Goal: Transaction & Acquisition: Purchase product/service

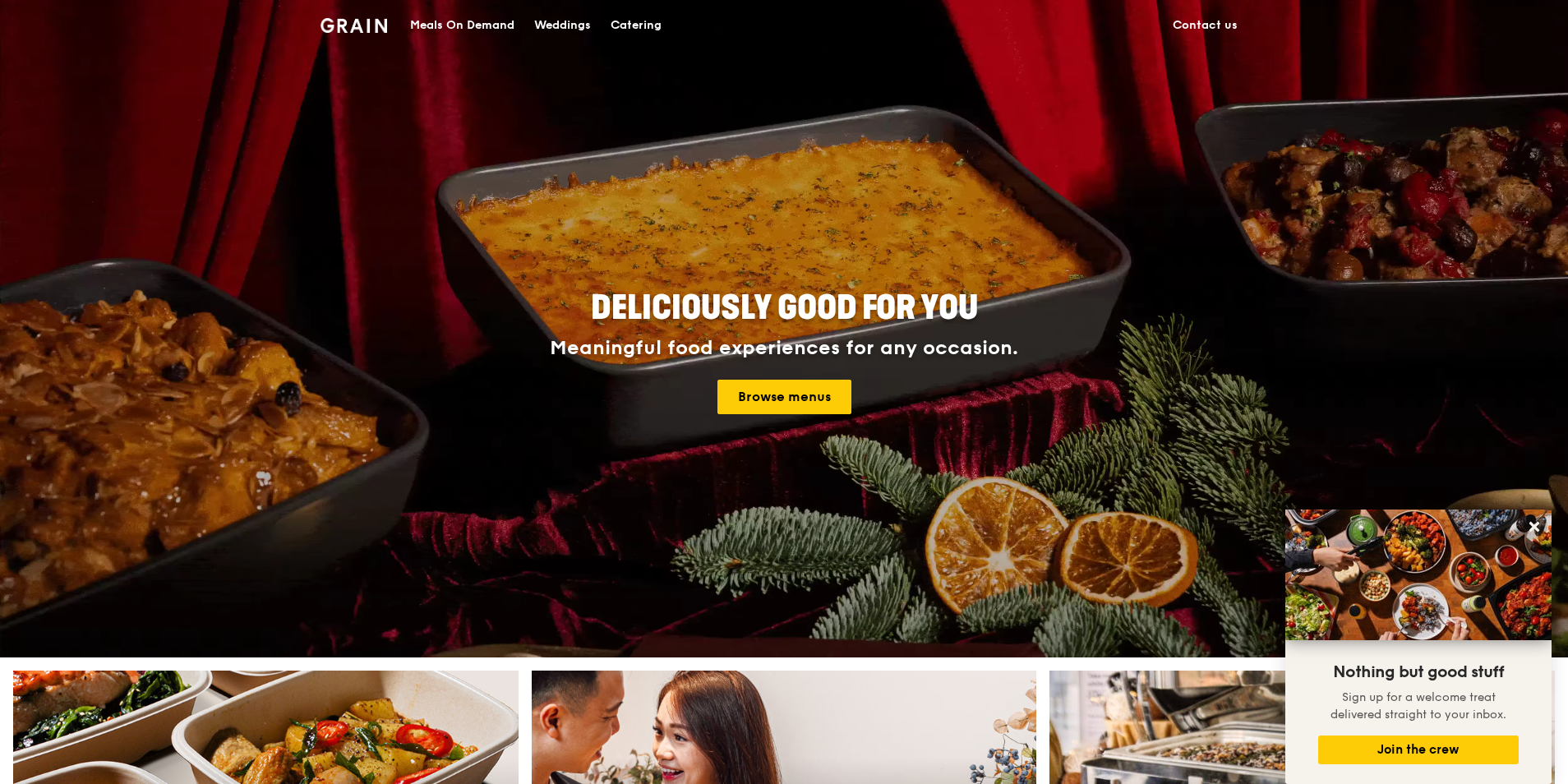
click at [496, 23] on div "Meals On Demand" at bounding box center [462, 25] width 104 height 49
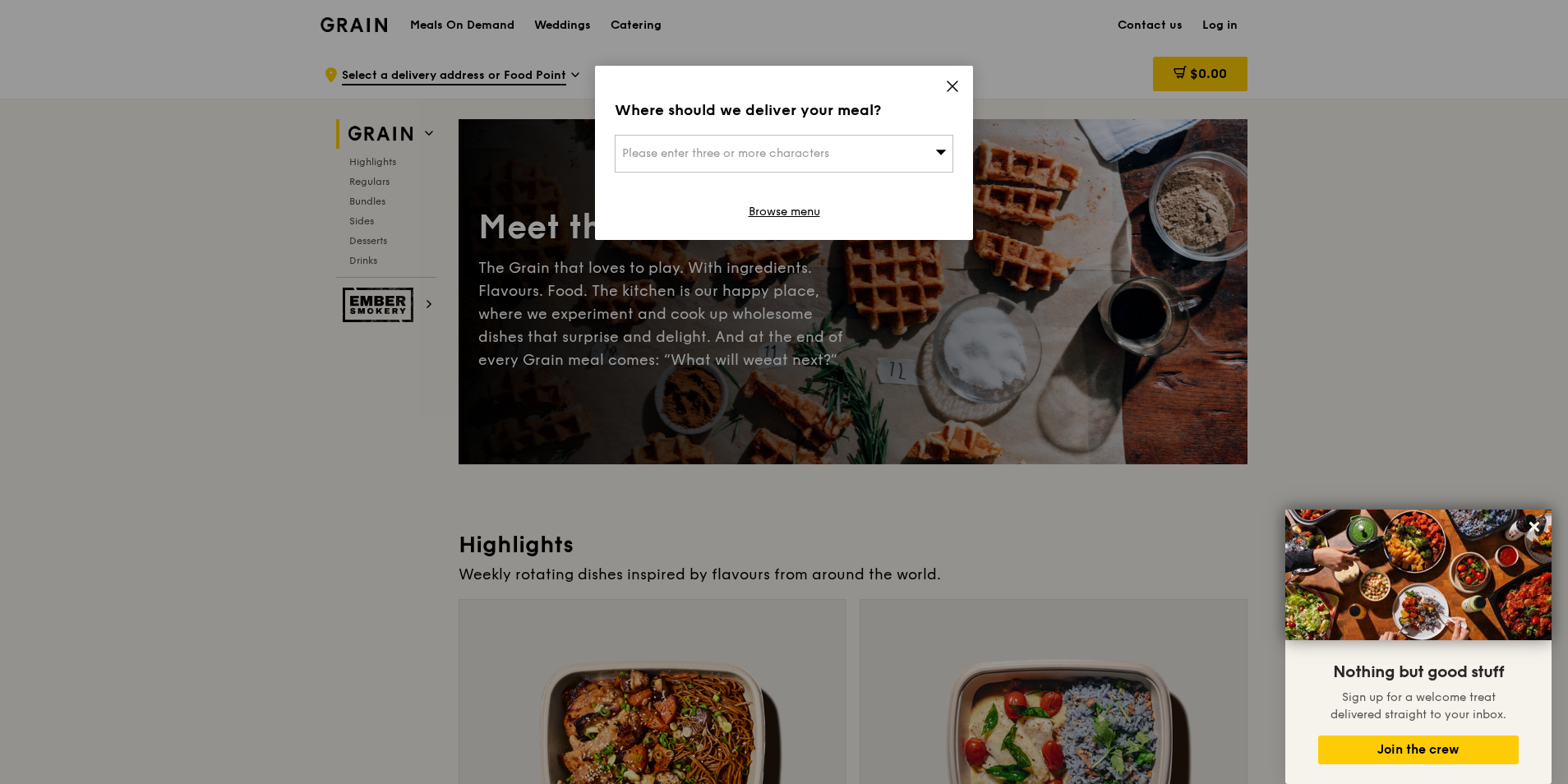
click at [949, 84] on icon at bounding box center [953, 86] width 15 height 15
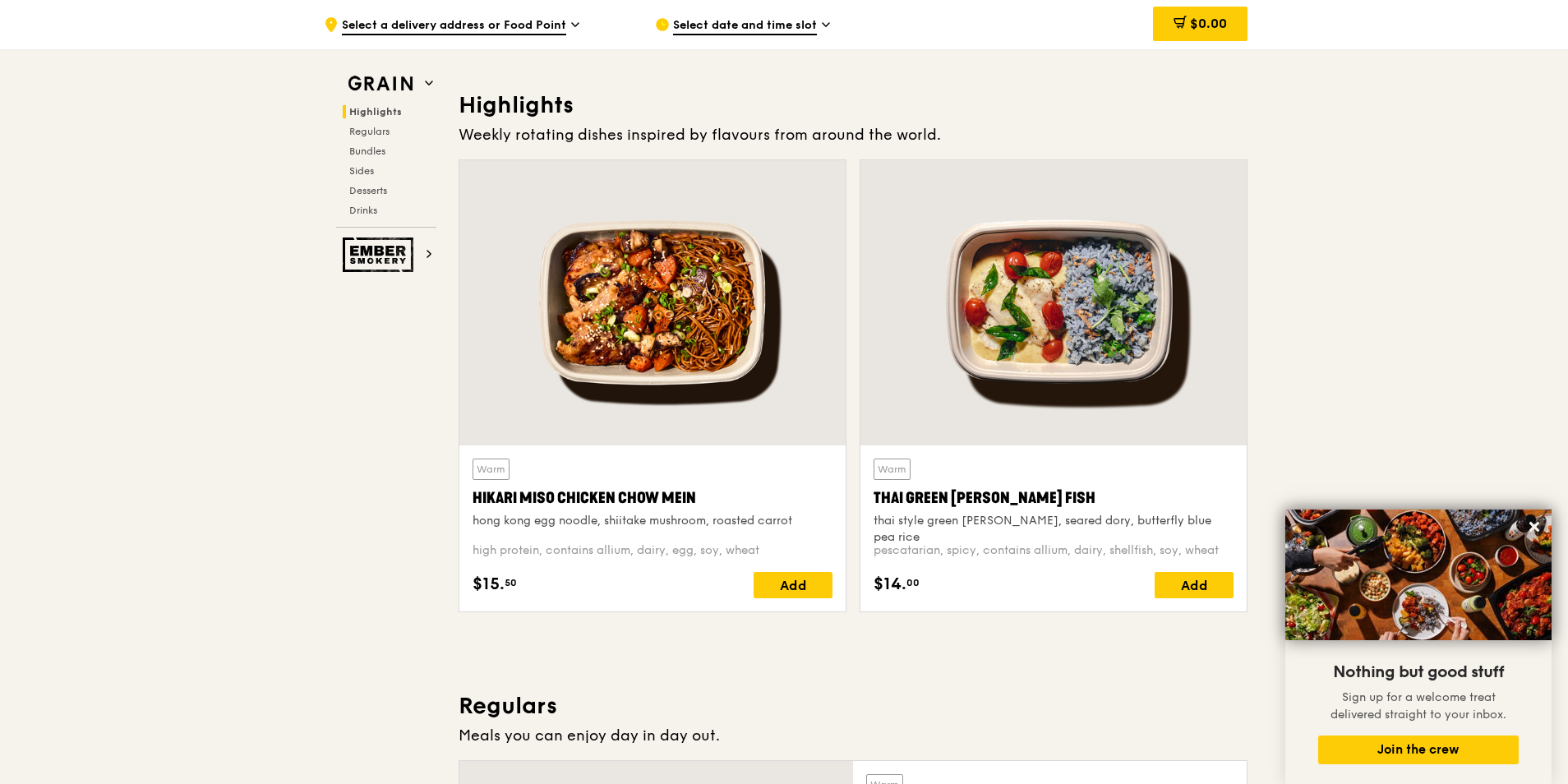
scroll to position [493, 0]
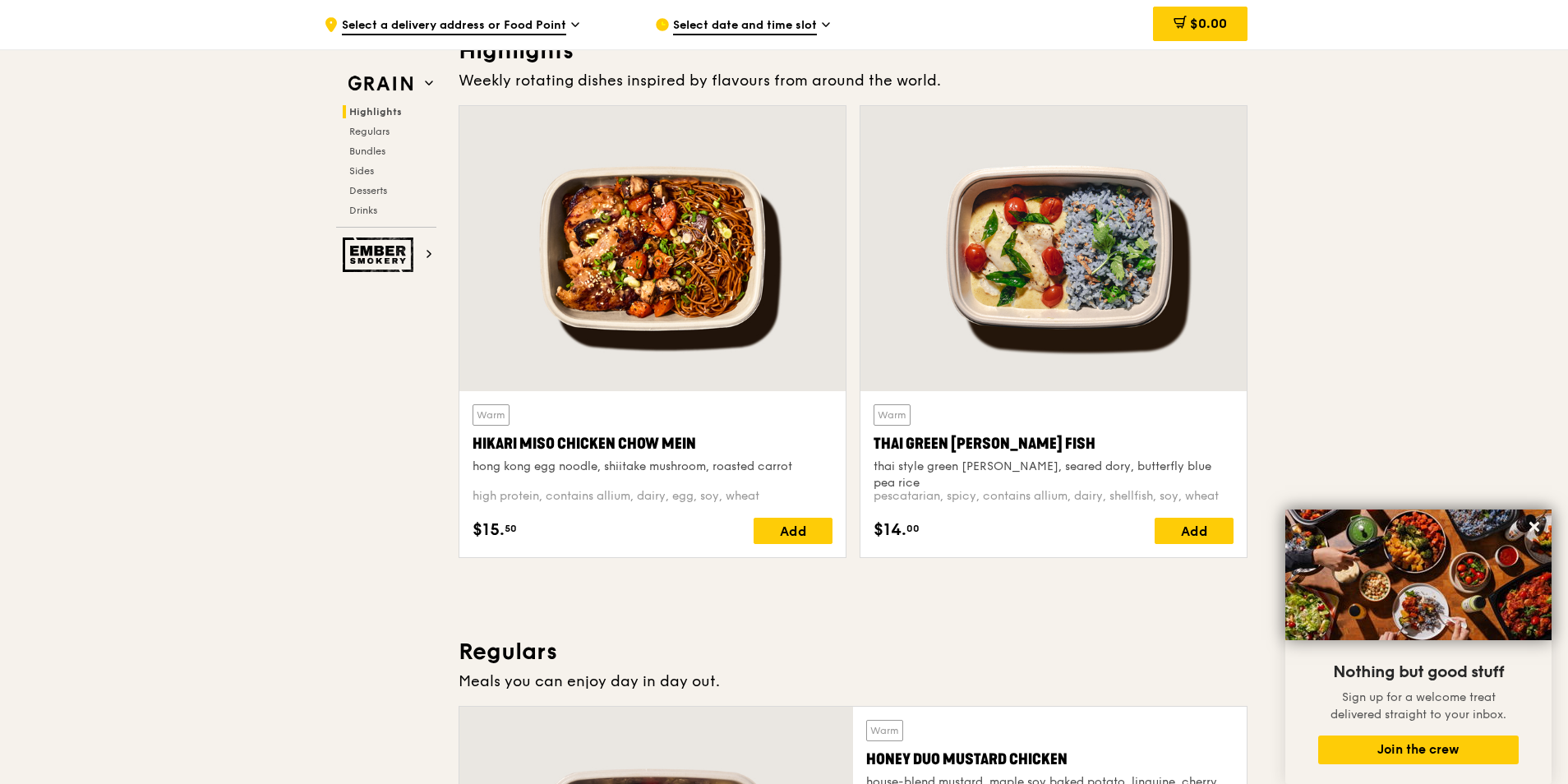
click at [670, 294] on div at bounding box center [652, 248] width 386 height 285
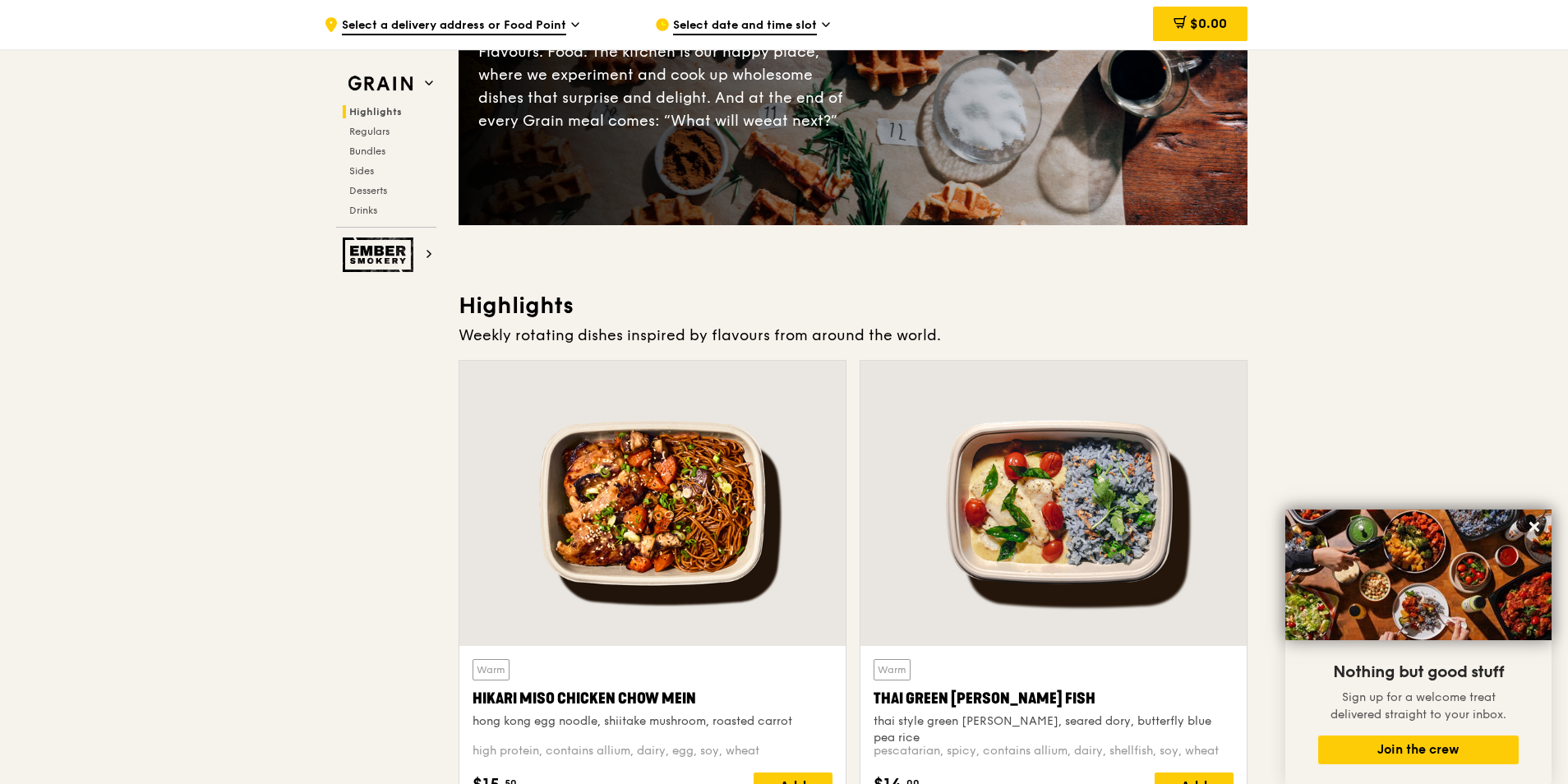
scroll to position [246, 0]
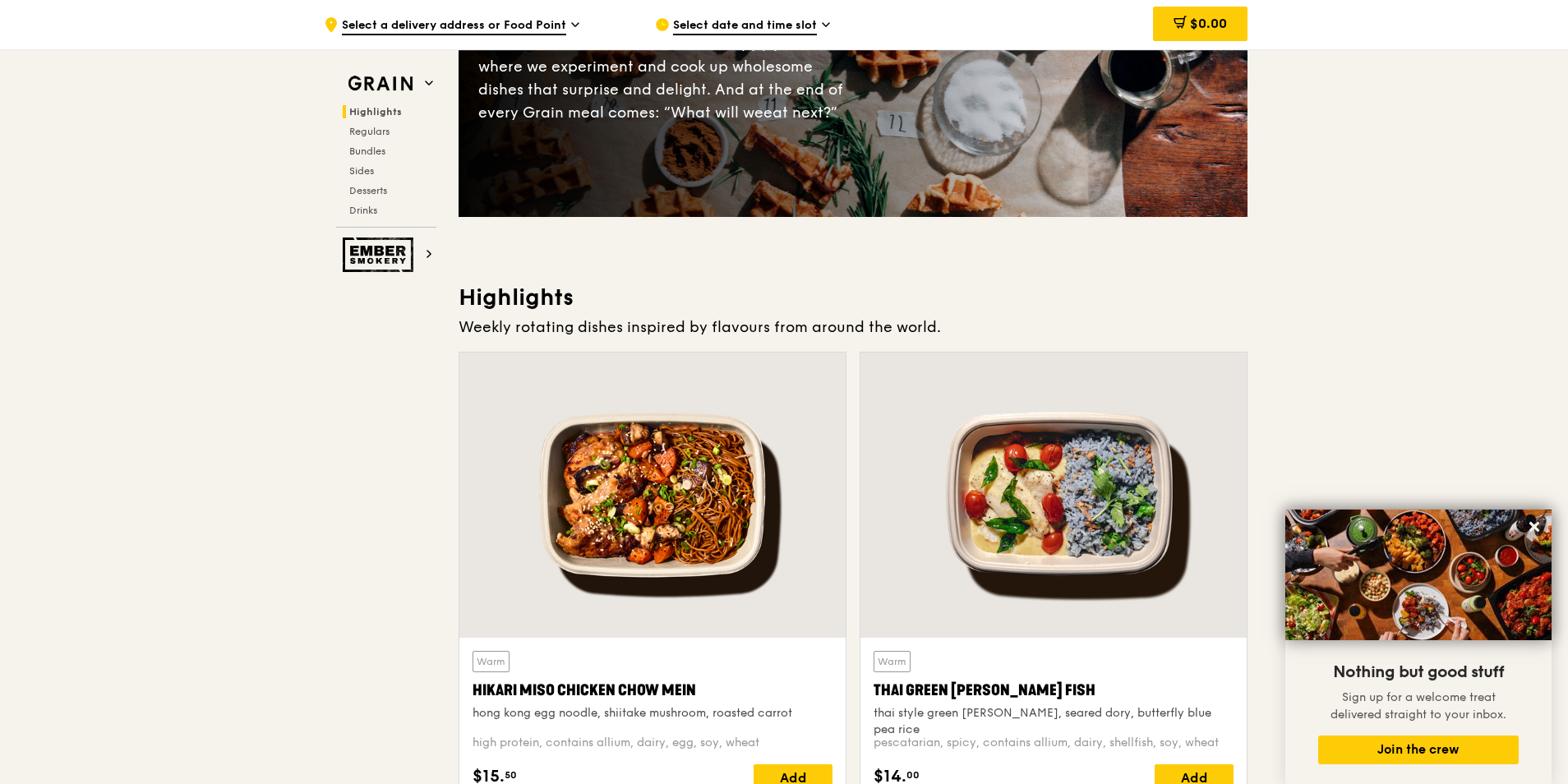
click at [706, 530] on div at bounding box center [652, 494] width 386 height 285
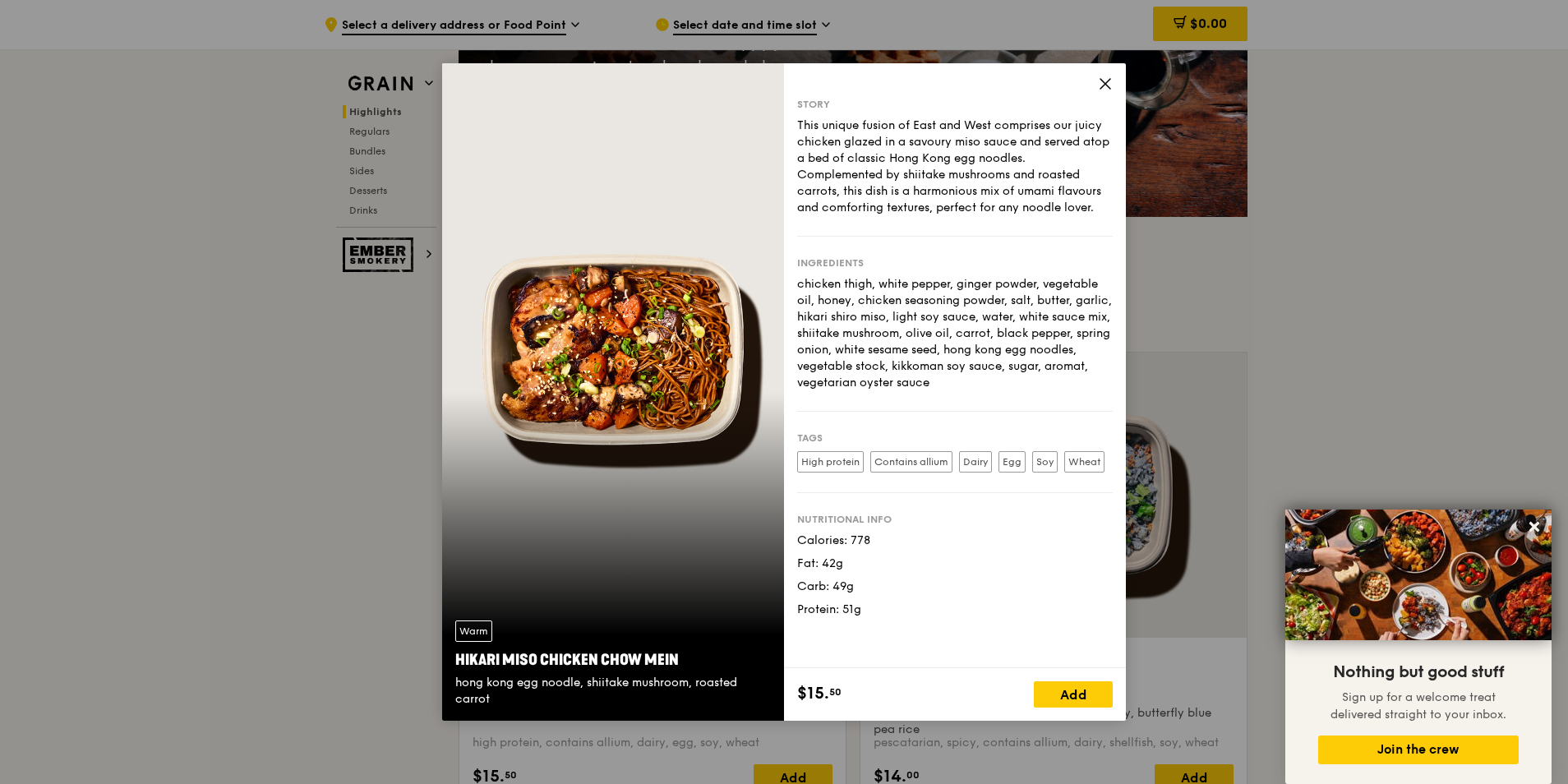
click at [822, 463] on label "High protein" at bounding box center [831, 462] width 67 height 22
click at [924, 462] on label "Contains allium" at bounding box center [911, 462] width 82 height 22
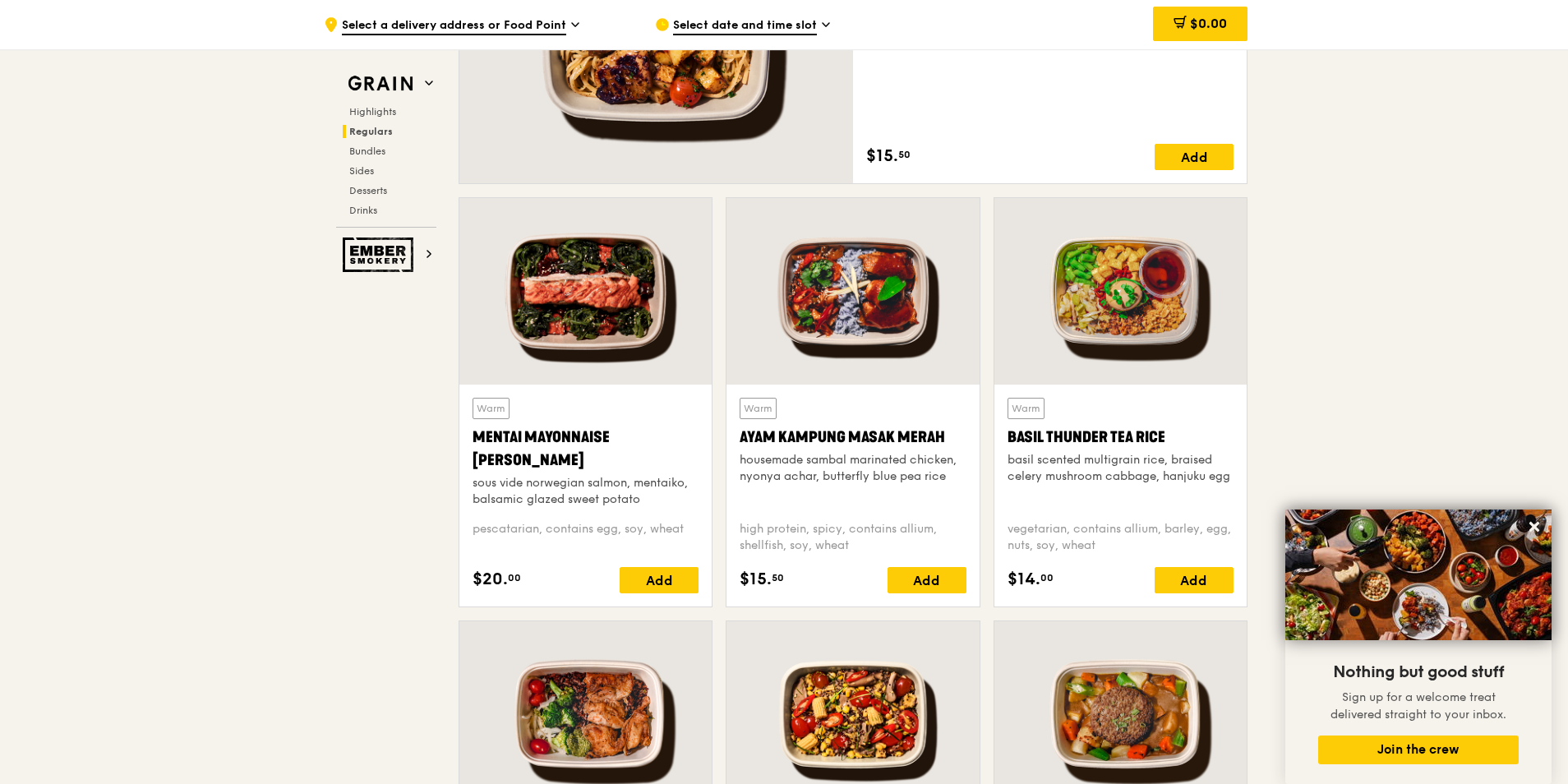
scroll to position [1314, 0]
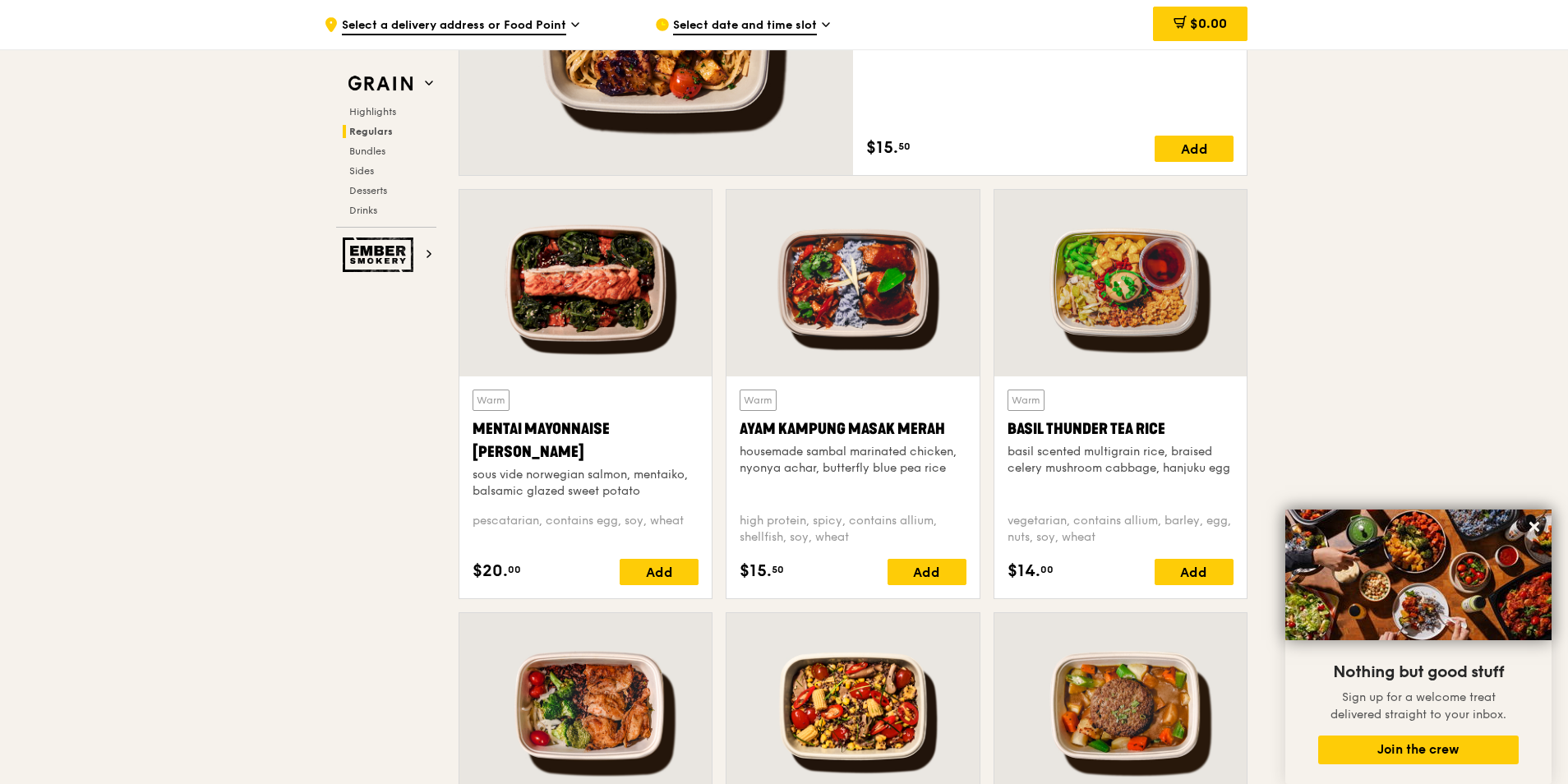
click at [1151, 274] on div at bounding box center [1120, 282] width 252 height 186
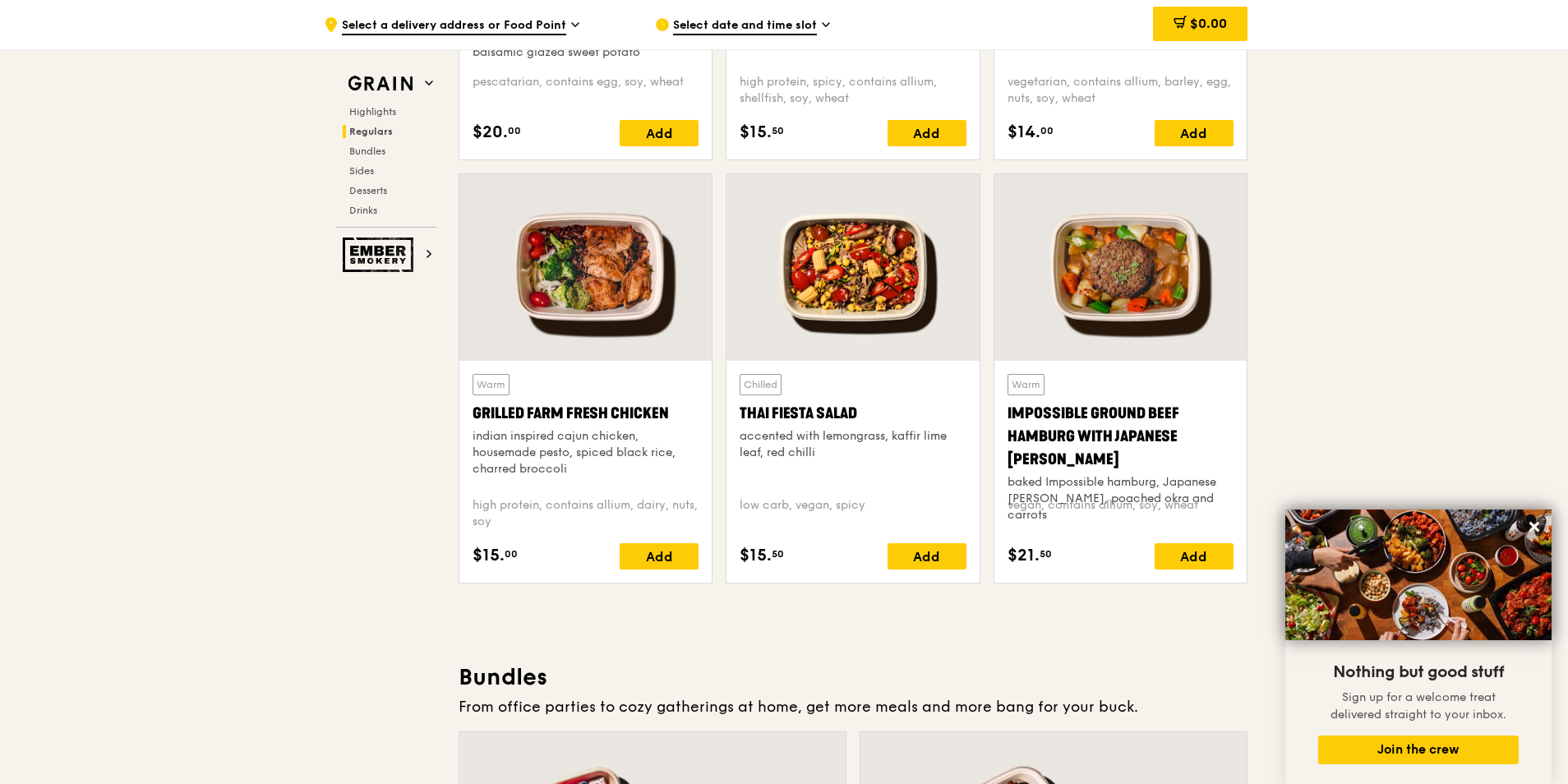
scroll to position [1725, 0]
